Goal: Navigation & Orientation: Find specific page/section

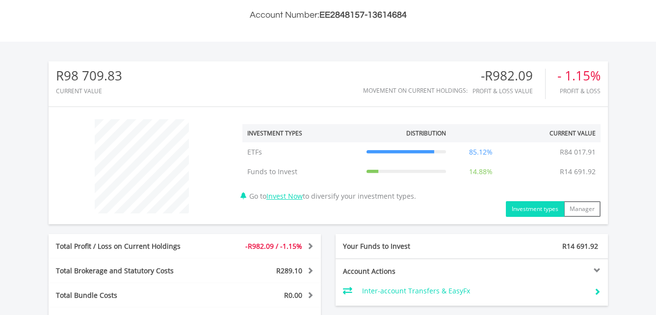
scroll to position [393, 0]
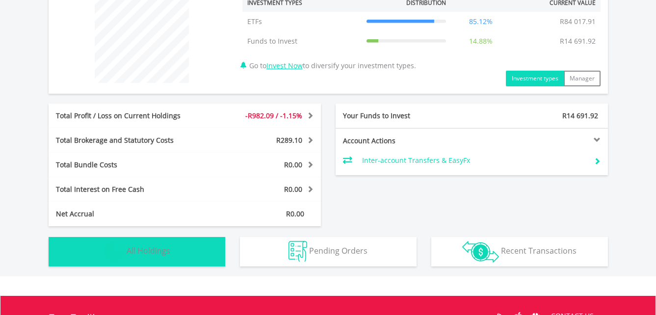
click at [197, 254] on button "Holdings All Holdings" at bounding box center [137, 251] width 177 height 29
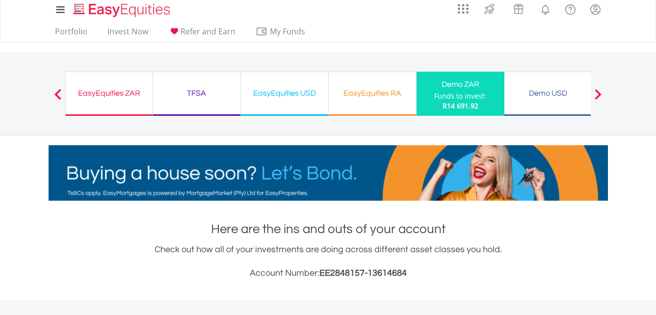
scroll to position [0, 0]
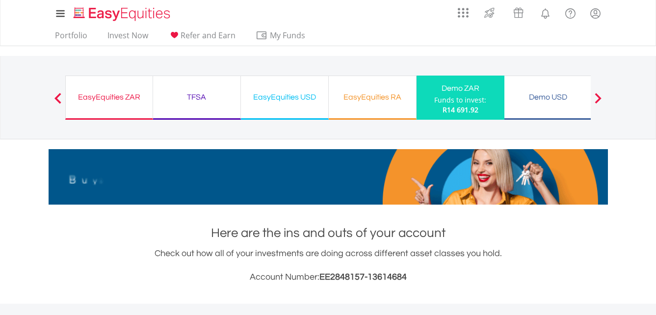
click at [180, 105] on div "TFSA Funds to invest: R14 691.92" at bounding box center [197, 98] width 88 height 44
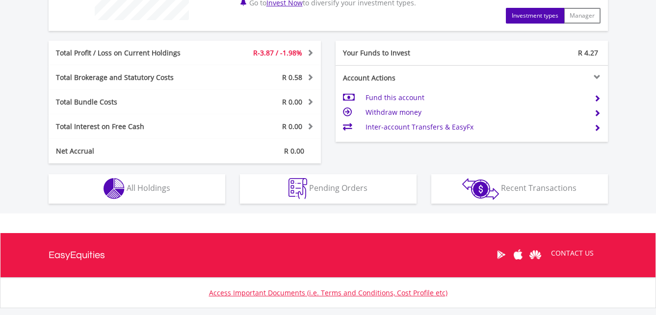
scroll to position [515, 0]
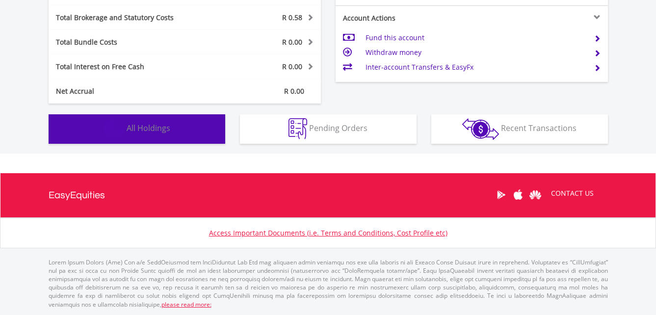
click at [186, 115] on button "Holdings All Holdings" at bounding box center [137, 128] width 177 height 29
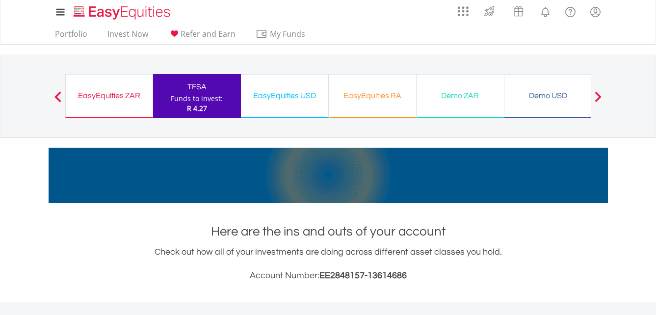
scroll to position [0, 0]
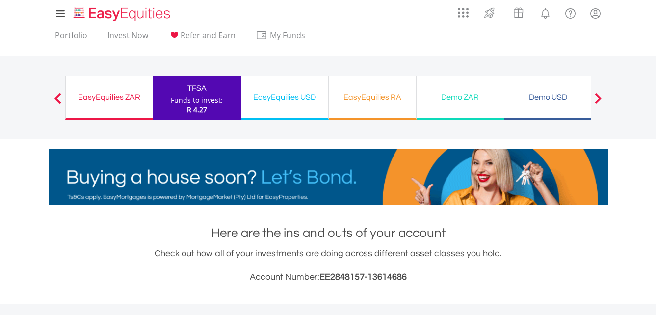
click at [376, 93] on div "EasyEquities RA" at bounding box center [373, 97] width 76 height 14
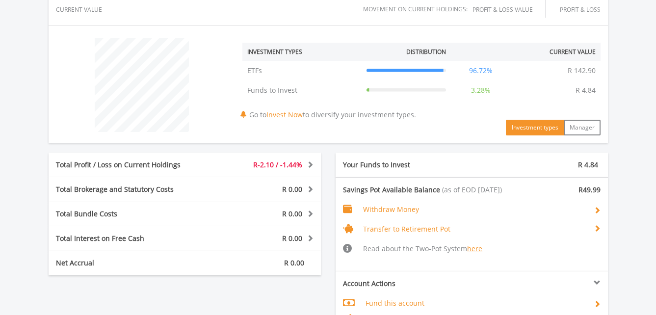
scroll to position [491, 0]
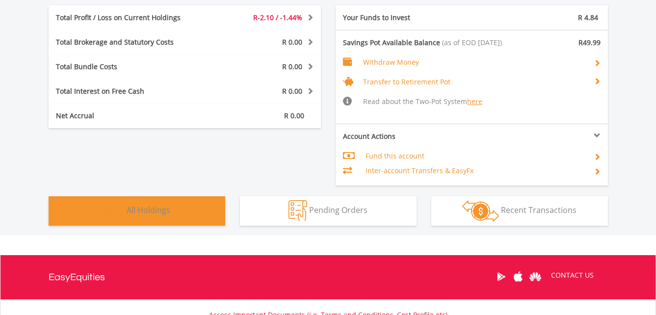
click at [192, 211] on button "Holdings All Holdings" at bounding box center [137, 210] width 177 height 29
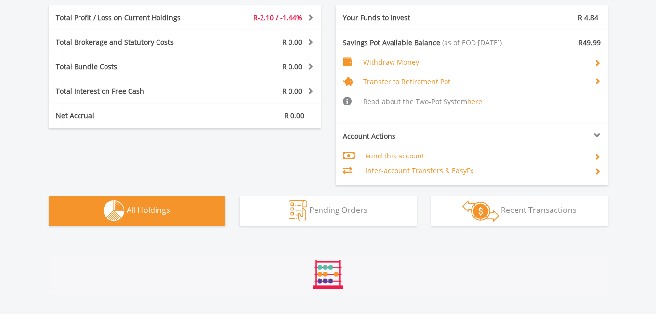
scroll to position [728, 0]
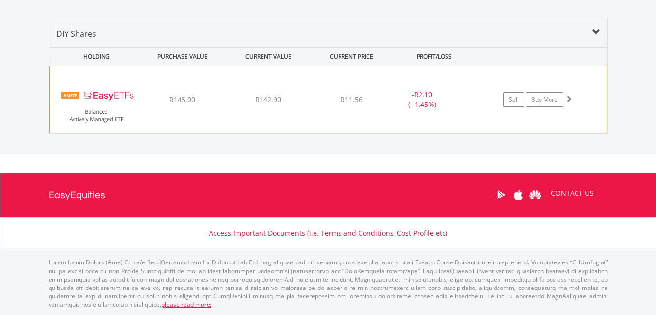
click at [277, 105] on div "﻿ EasyETFs Balanced Actively Managed ETF R145.00 R142.90 R11.56 - R2.10 (- 1.45…" at bounding box center [329, 99] width 558 height 67
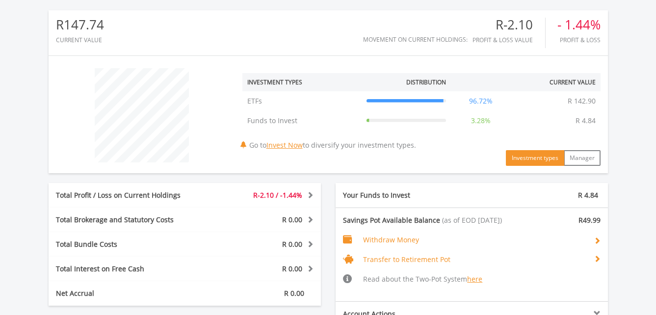
scroll to position [291, 0]
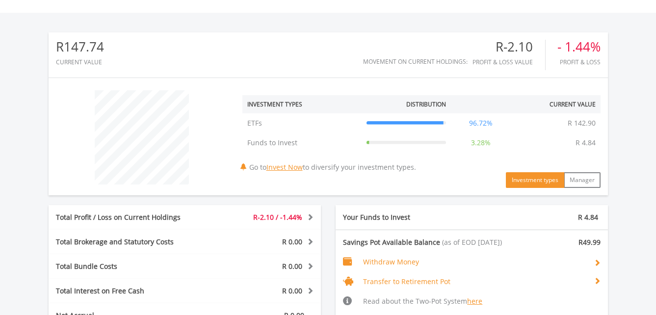
click at [312, 217] on span at bounding box center [308, 217] width 9 height 7
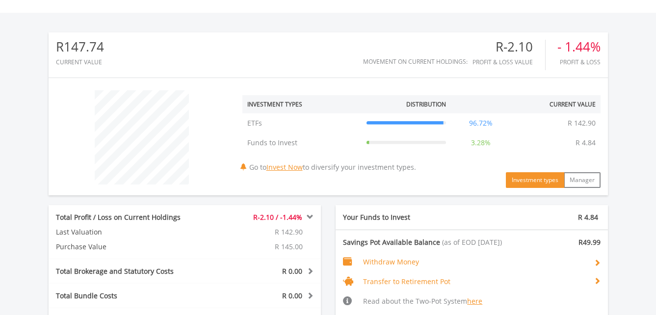
click at [309, 216] on span at bounding box center [308, 217] width 9 height 7
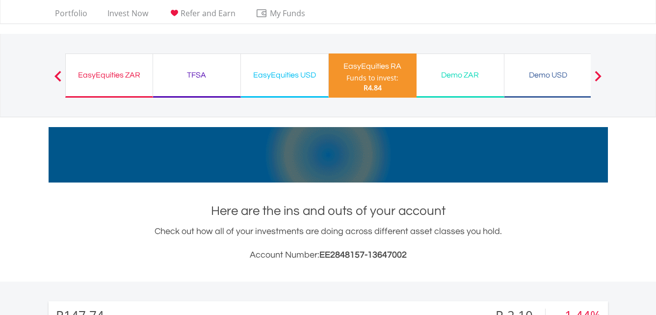
scroll to position [0, 0]
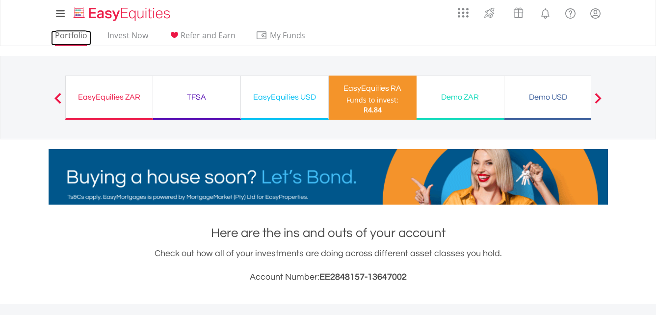
click at [65, 32] on link "Portfolio" at bounding box center [71, 37] width 40 height 15
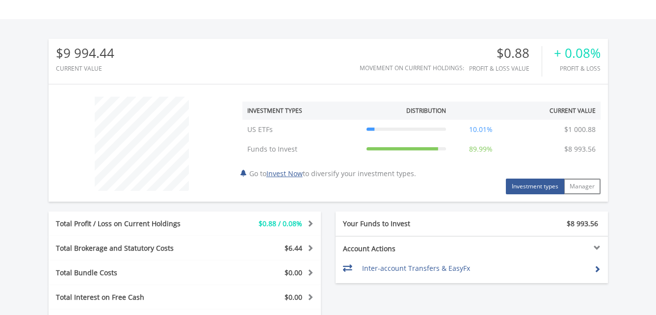
scroll to position [94, 187]
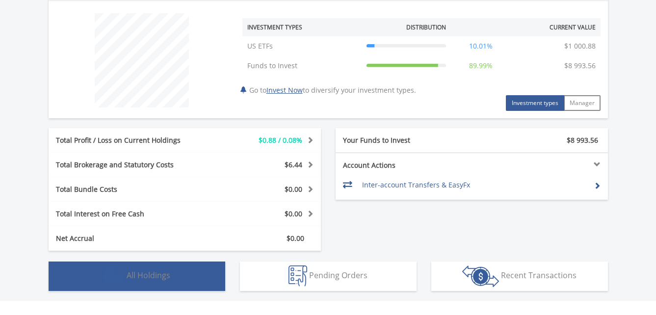
click at [188, 274] on button "Holdings All Holdings" at bounding box center [137, 276] width 177 height 29
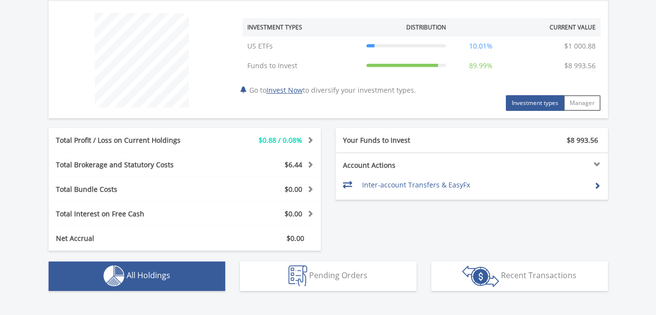
scroll to position [678, 0]
